Goal: Information Seeking & Learning: Learn about a topic

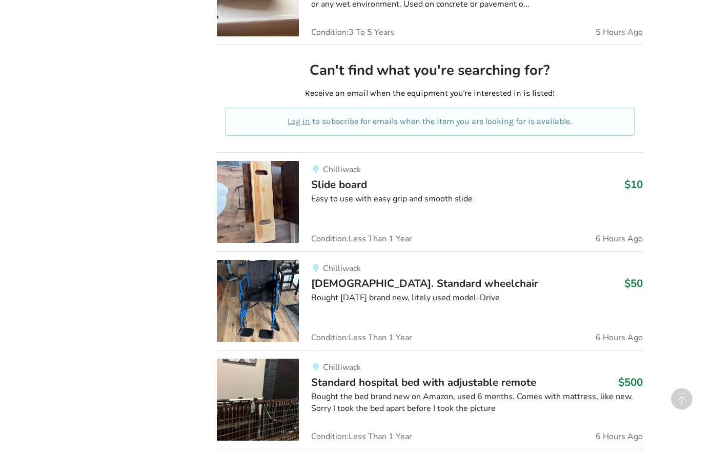
scroll to position [541, 0]
click at [252, 274] on img at bounding box center [258, 301] width 82 height 82
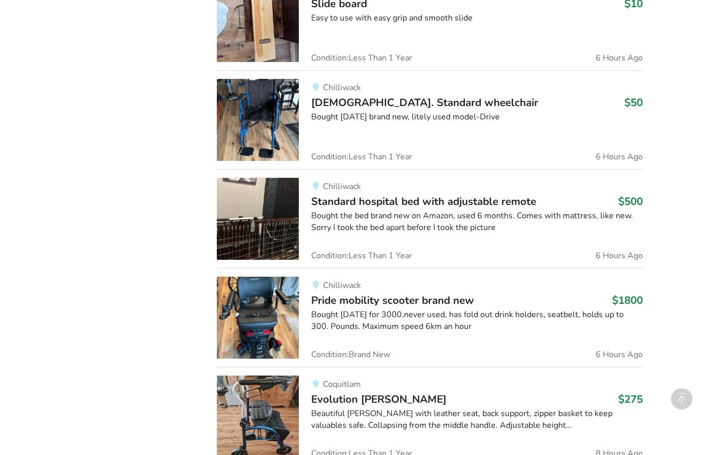
scroll to position [722, 0]
click at [267, 295] on img at bounding box center [258, 318] width 82 height 82
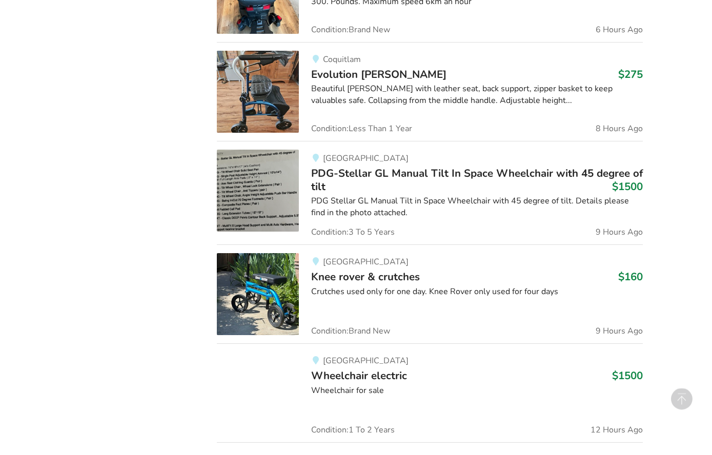
scroll to position [1047, 0]
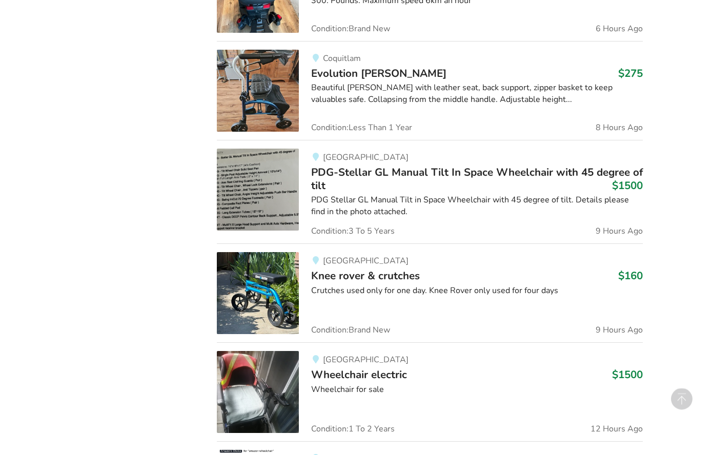
click at [269, 275] on img at bounding box center [258, 294] width 82 height 82
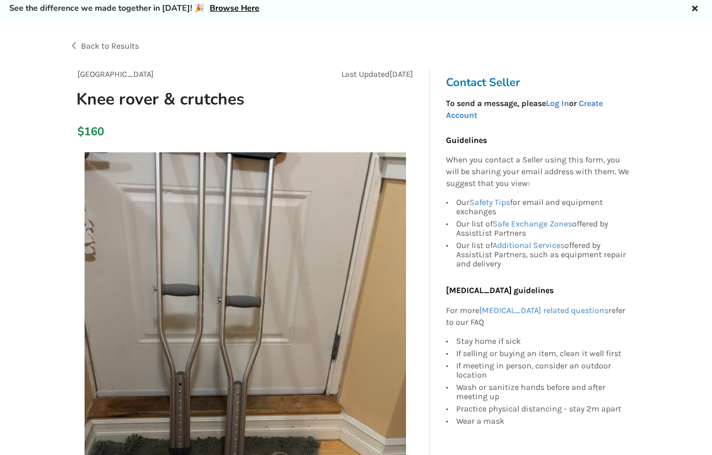
scroll to position [34, 0]
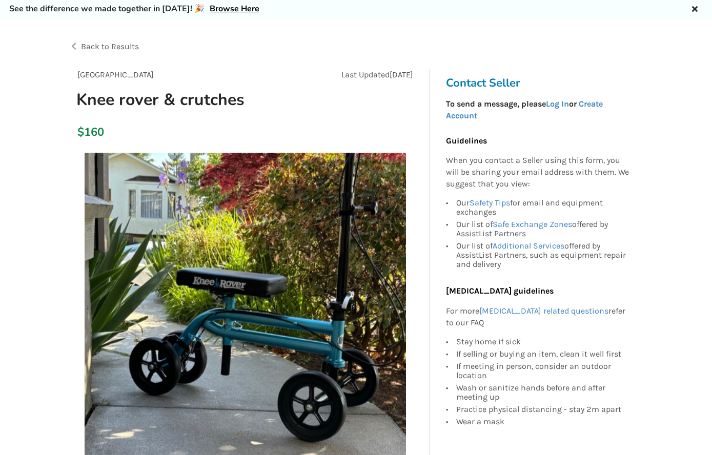
click at [100, 37] on div "Back to Results" at bounding box center [212, 46] width 287 height 29
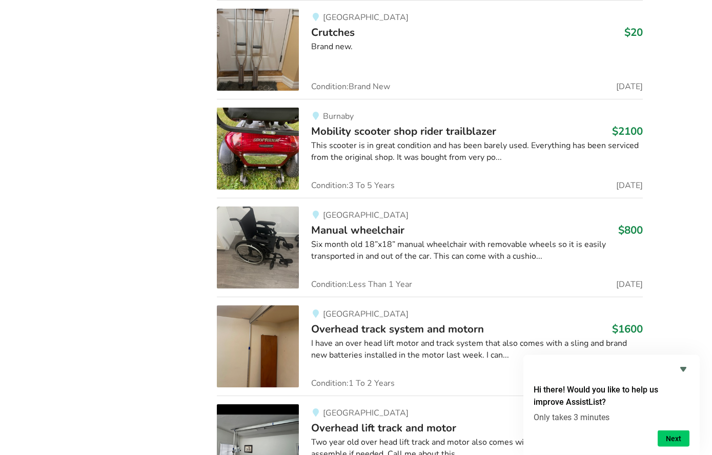
scroll to position [3186, 0]
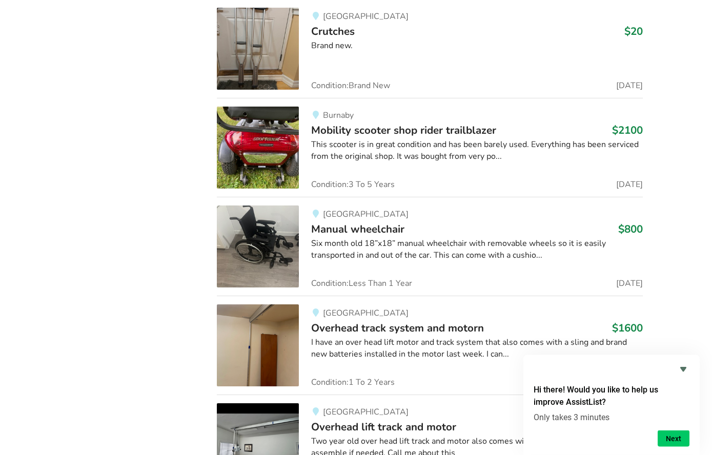
click at [394, 147] on div "This scooter is in great condition and has been barely used. Everything has bee…" at bounding box center [477, 151] width 332 height 24
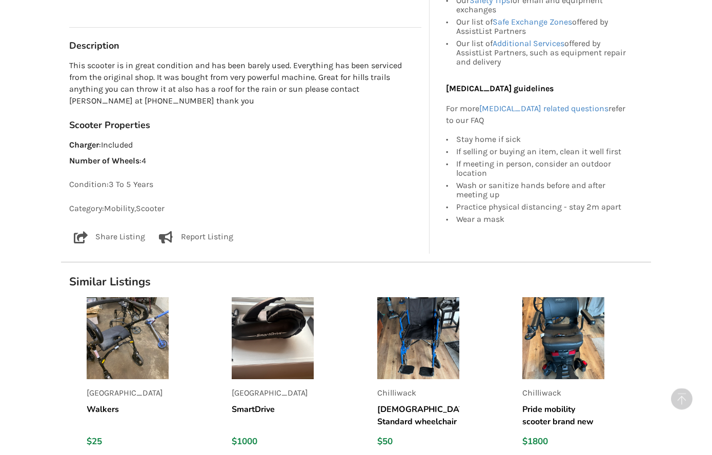
scroll to position [541, 0]
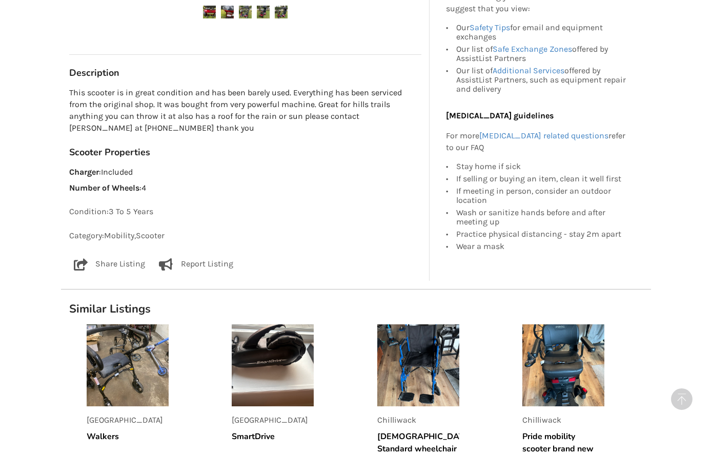
click at [113, 258] on p "Share Listing" at bounding box center [120, 264] width 50 height 12
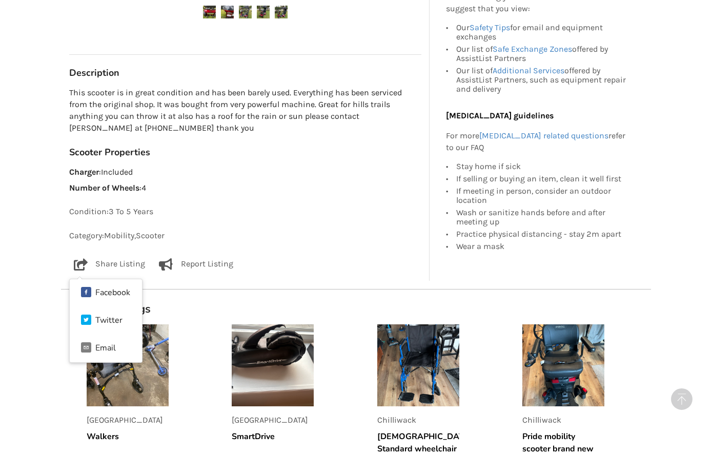
click at [114, 289] on div "Facebook" at bounding box center [112, 293] width 35 height 8
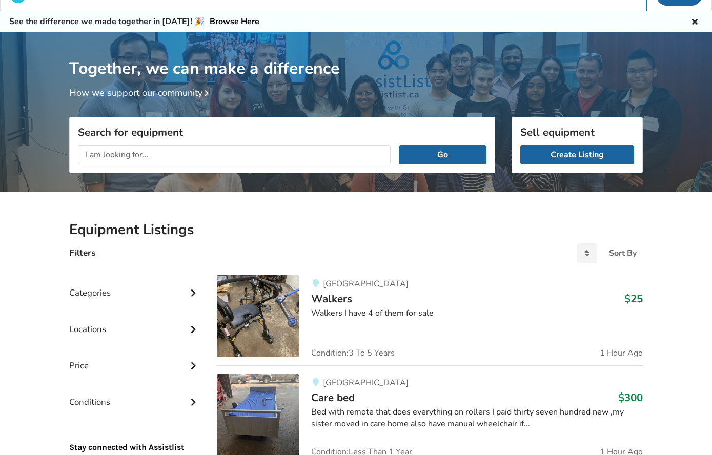
click at [153, 287] on div "Categories" at bounding box center [134, 285] width 131 height 36
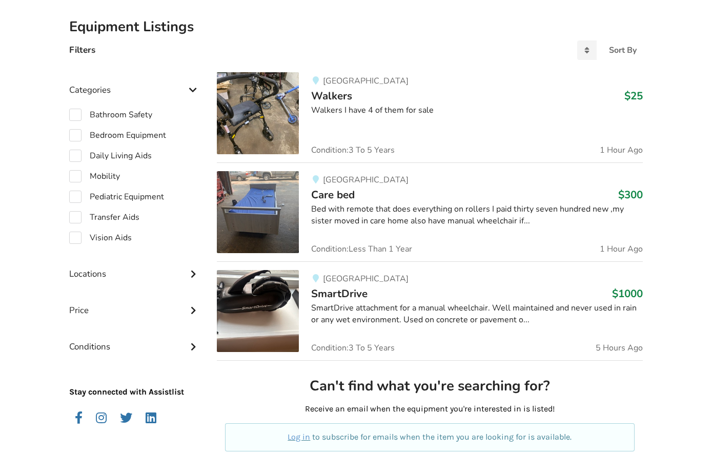
scroll to position [227, 0]
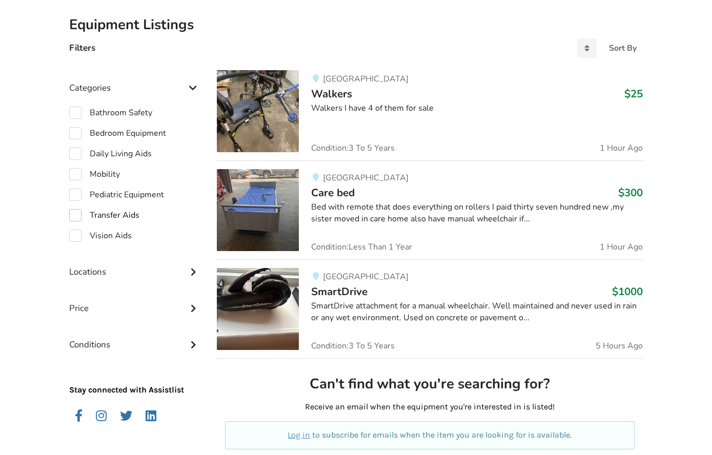
click at [138, 213] on label "Transfer Aids" at bounding box center [104, 215] width 70 height 12
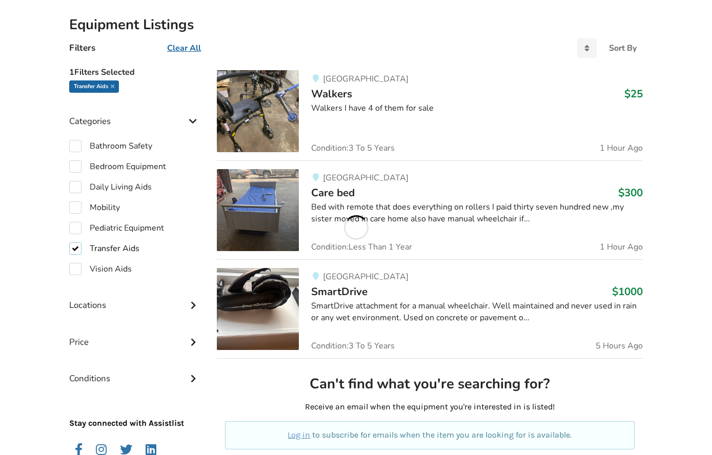
checkbox input "true"
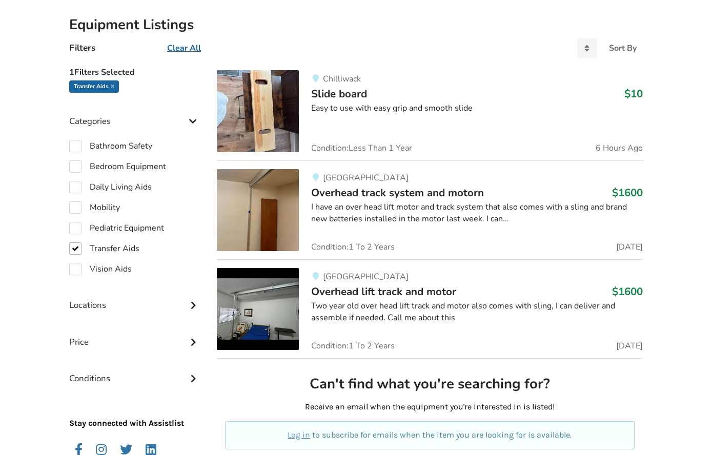
click at [157, 203] on div "Mobility" at bounding box center [134, 208] width 131 height 12
click at [92, 202] on label "Mobility" at bounding box center [94, 208] width 51 height 12
checkbox input "true"
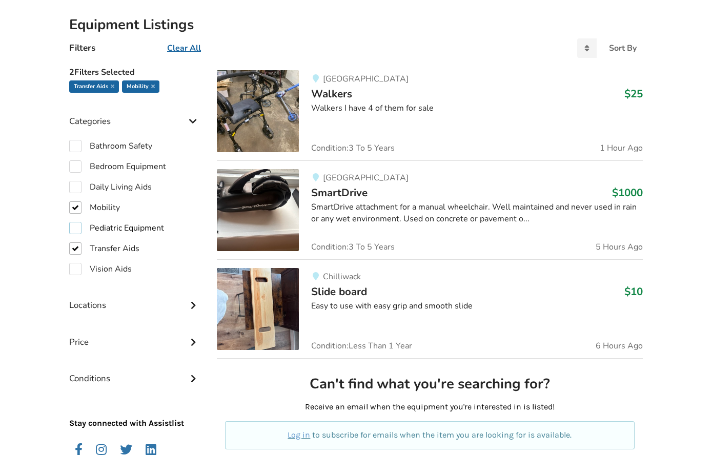
click at [82, 233] on label "Pediatric Equipment" at bounding box center [116, 228] width 95 height 12
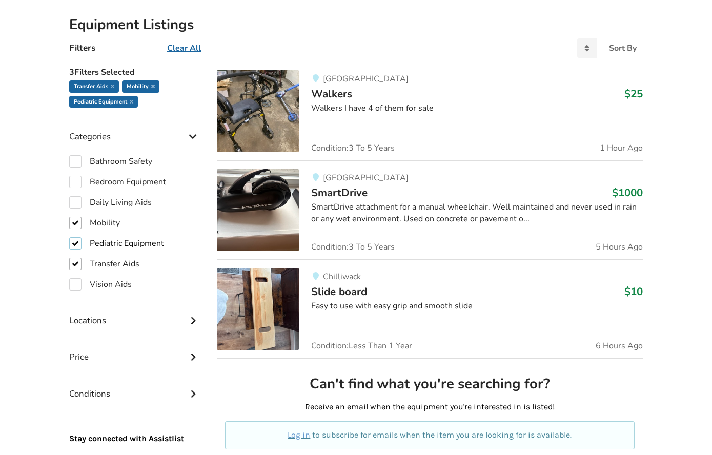
click at [94, 237] on label "Pediatric Equipment" at bounding box center [116, 243] width 95 height 12
checkbox input "false"
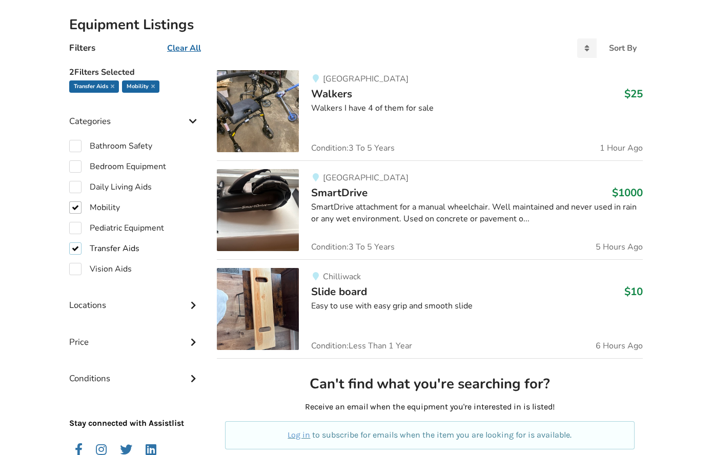
click at [93, 243] on label "Transfer Aids" at bounding box center [104, 249] width 70 height 12
checkbox input "false"
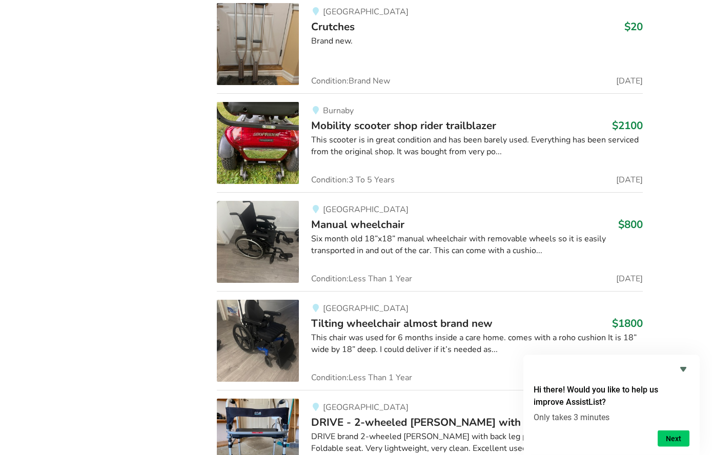
scroll to position [2895, 0]
click at [375, 137] on div "This scooter is in great condition and has been barely used. Everything has bee…" at bounding box center [477, 146] width 332 height 24
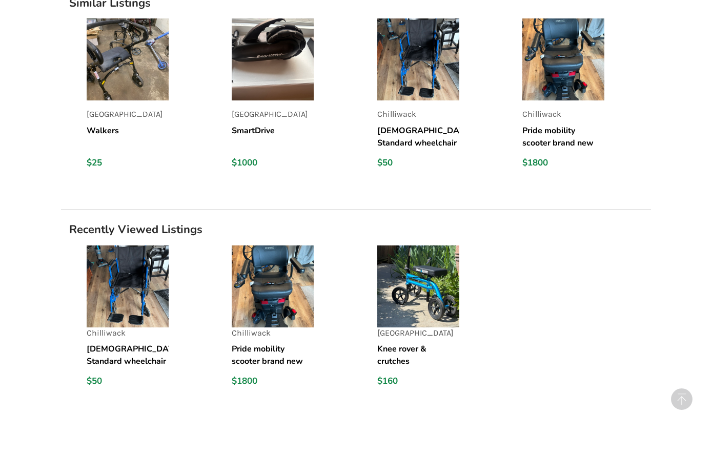
scroll to position [861, 0]
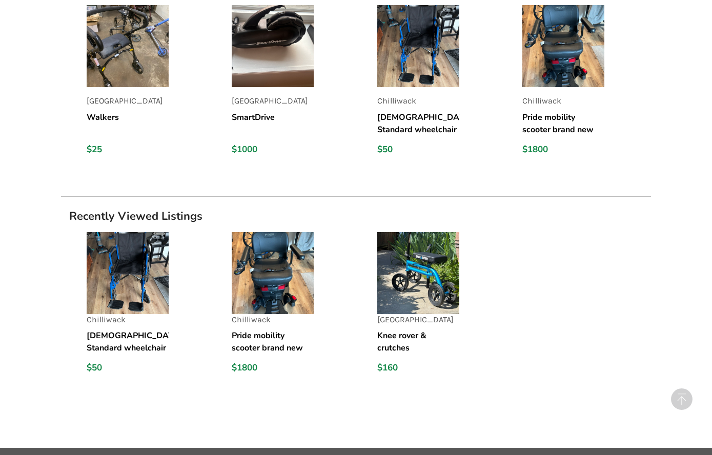
click at [302, 288] on img at bounding box center [273, 273] width 82 height 82
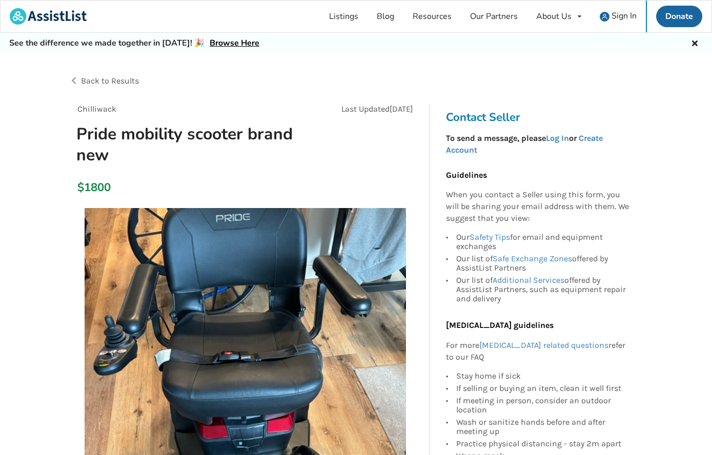
click at [94, 81] on span "Back to Results" at bounding box center [110, 81] width 58 height 10
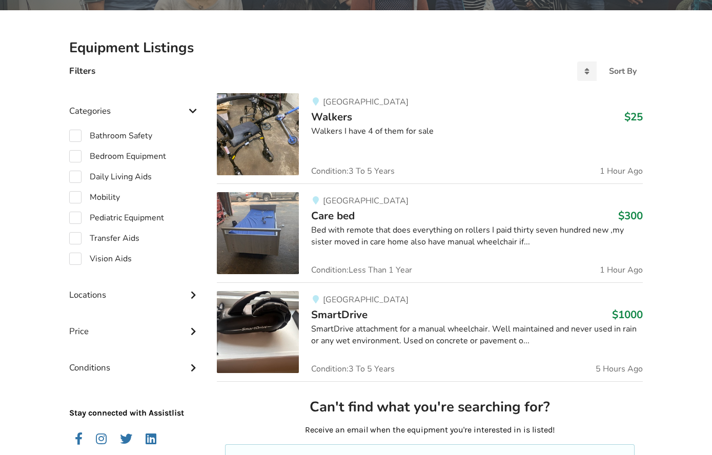
scroll to position [204, 0]
click at [165, 171] on div "Daily Living Aids" at bounding box center [134, 177] width 131 height 12
click at [111, 176] on label "Daily Living Aids" at bounding box center [110, 177] width 83 height 12
checkbox input "true"
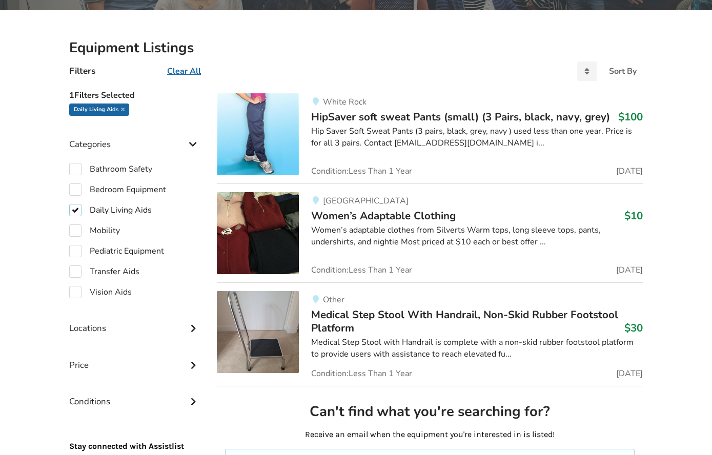
scroll to position [203, 0]
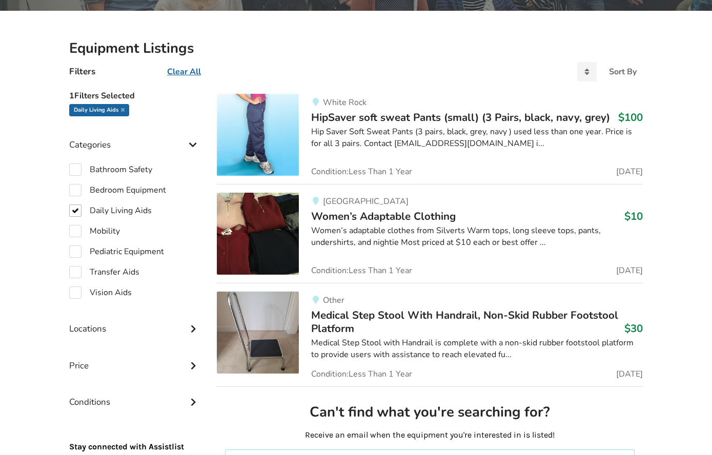
click at [289, 231] on img at bounding box center [258, 234] width 82 height 82
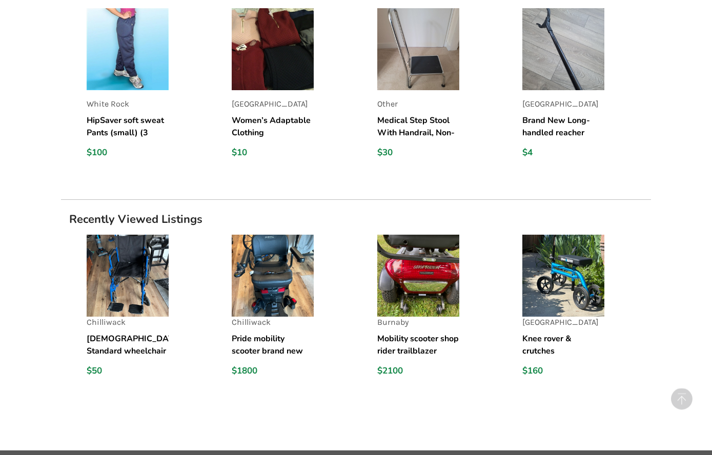
scroll to position [814, 0]
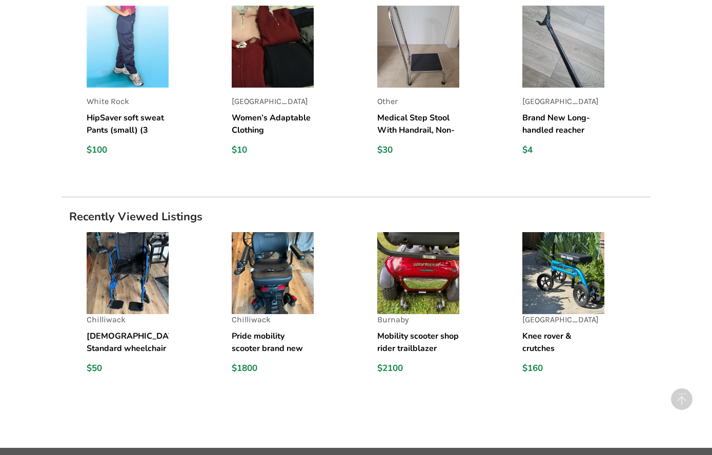
click at [420, 261] on img at bounding box center [418, 273] width 82 height 82
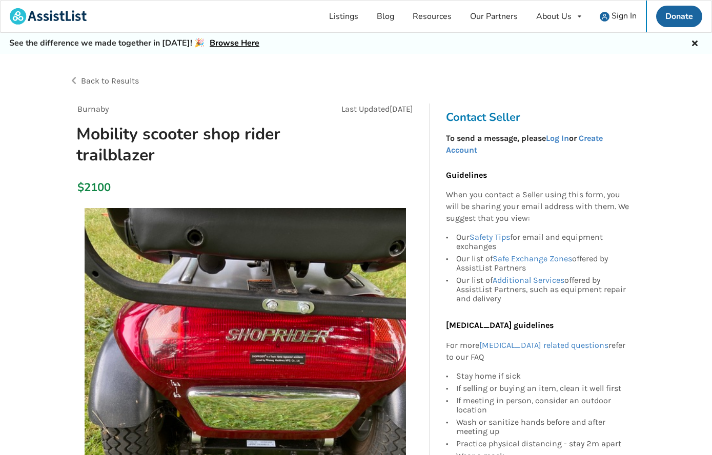
click at [406, 262] on img at bounding box center [246, 369] width 322 height 322
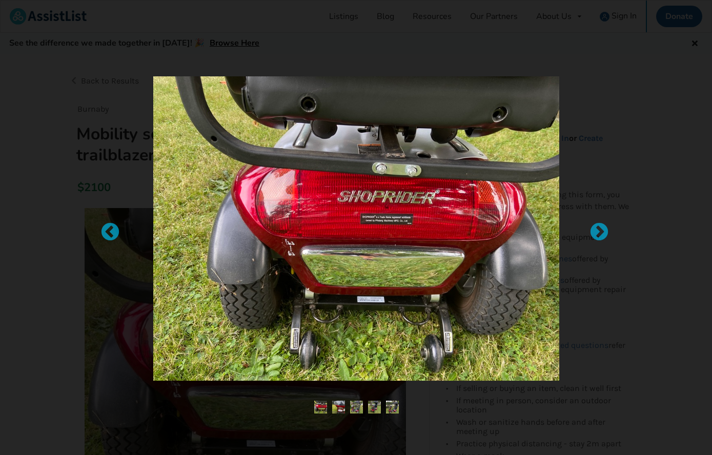
click at [110, 233] on div at bounding box center [105, 228] width 10 height 10
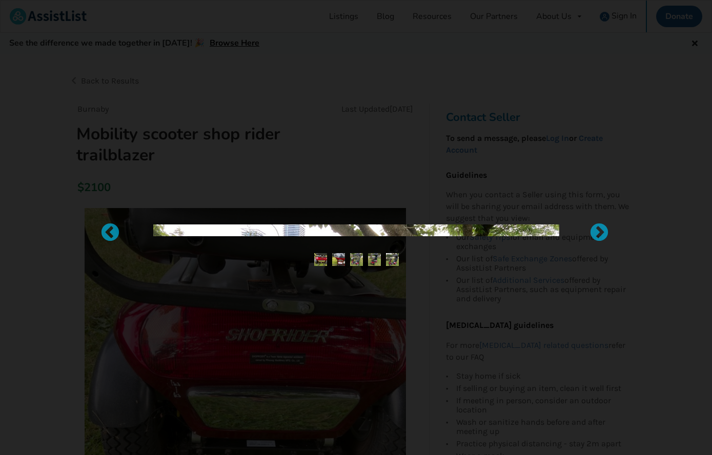
click at [110, 233] on div at bounding box center [105, 228] width 10 height 10
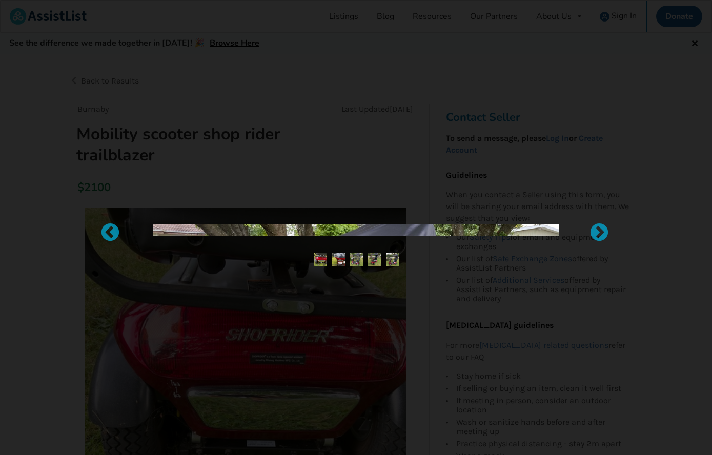
click at [110, 233] on div at bounding box center [105, 228] width 10 height 10
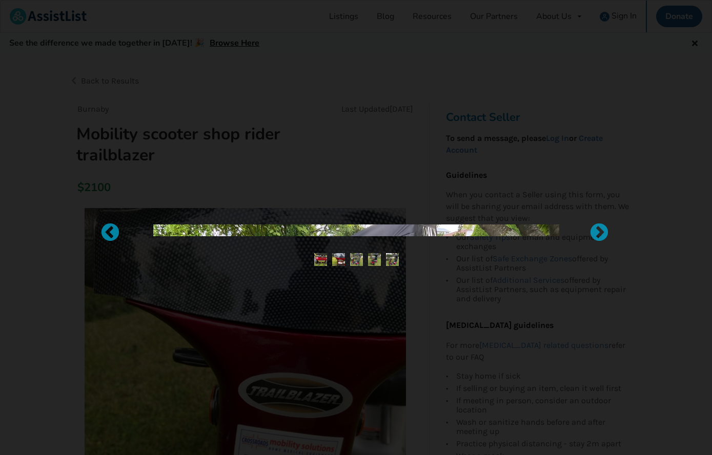
click at [509, 134] on div at bounding box center [356, 227] width 712 height 455
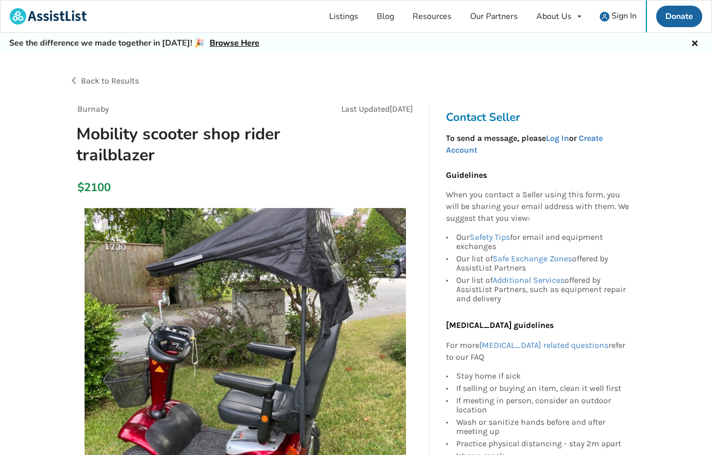
click at [223, 43] on link "Browse Here" at bounding box center [235, 42] width 50 height 11
